Goal: Task Accomplishment & Management: Use online tool/utility

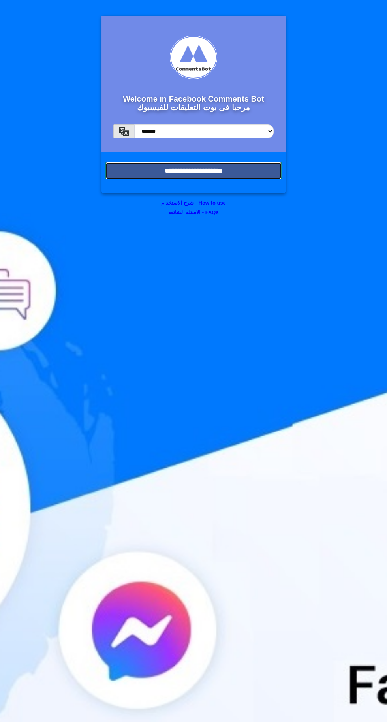
click at [252, 166] on input "**********" at bounding box center [194, 170] width 176 height 17
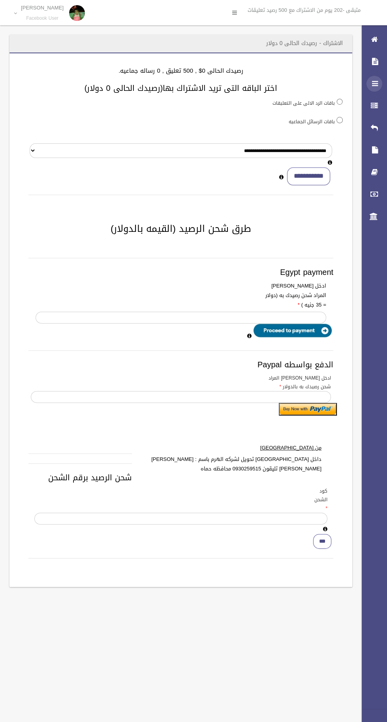
click at [368, 83] on div at bounding box center [375, 84] width 16 height 16
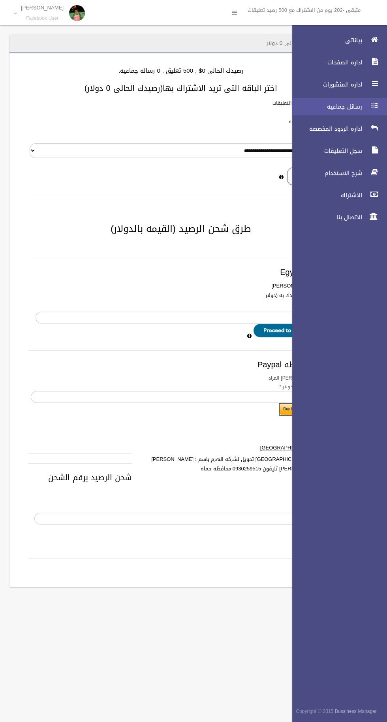
click at [309, 109] on span "رسائل جماعيه" at bounding box center [325, 107] width 79 height 8
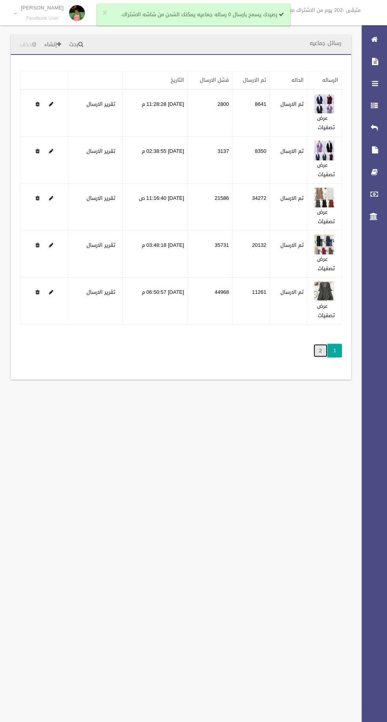
click at [320, 351] on link "2" at bounding box center [320, 351] width 15 height 14
